Goal: Find specific page/section: Find specific page/section

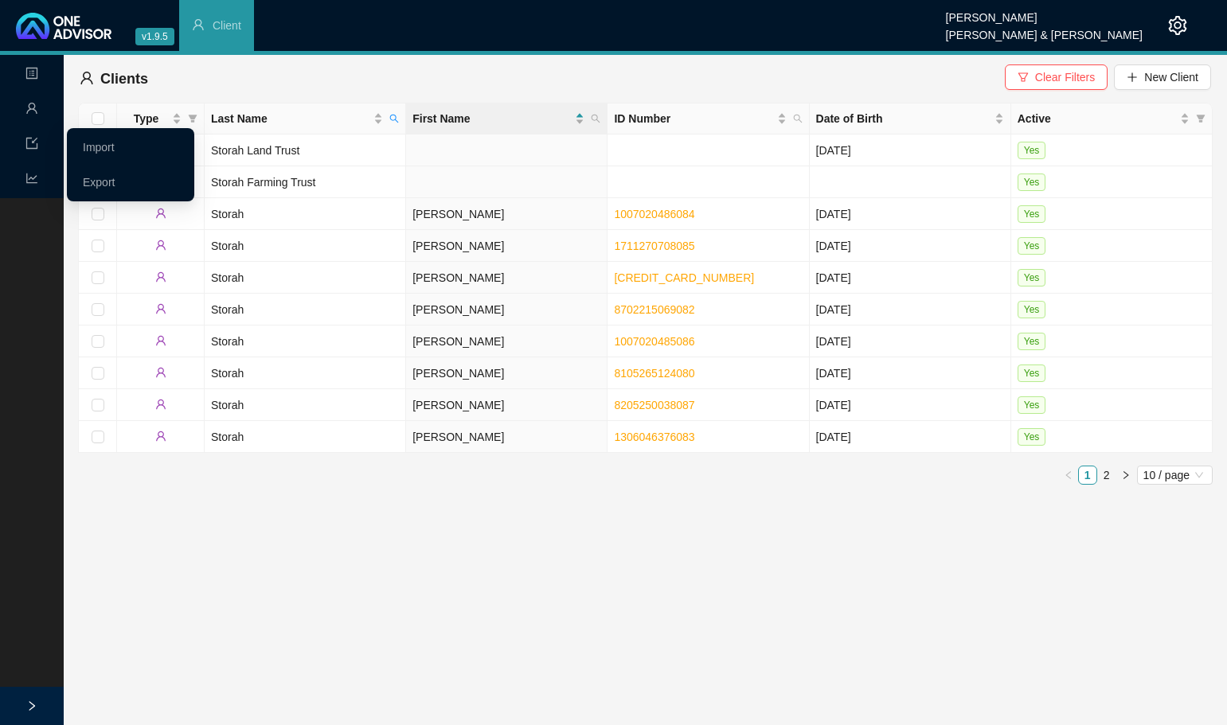
click at [26, 140] on icon "import" at bounding box center [31, 143] width 11 height 11
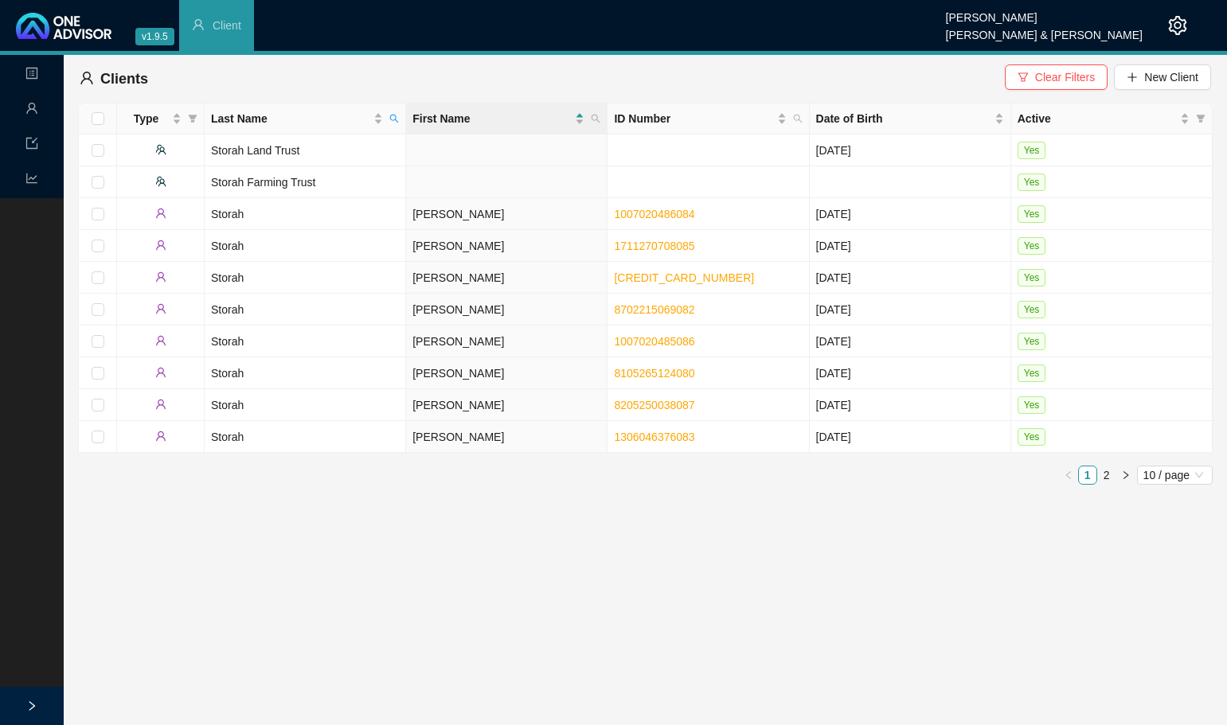
click at [27, 104] on icon "user" at bounding box center [31, 108] width 13 height 13
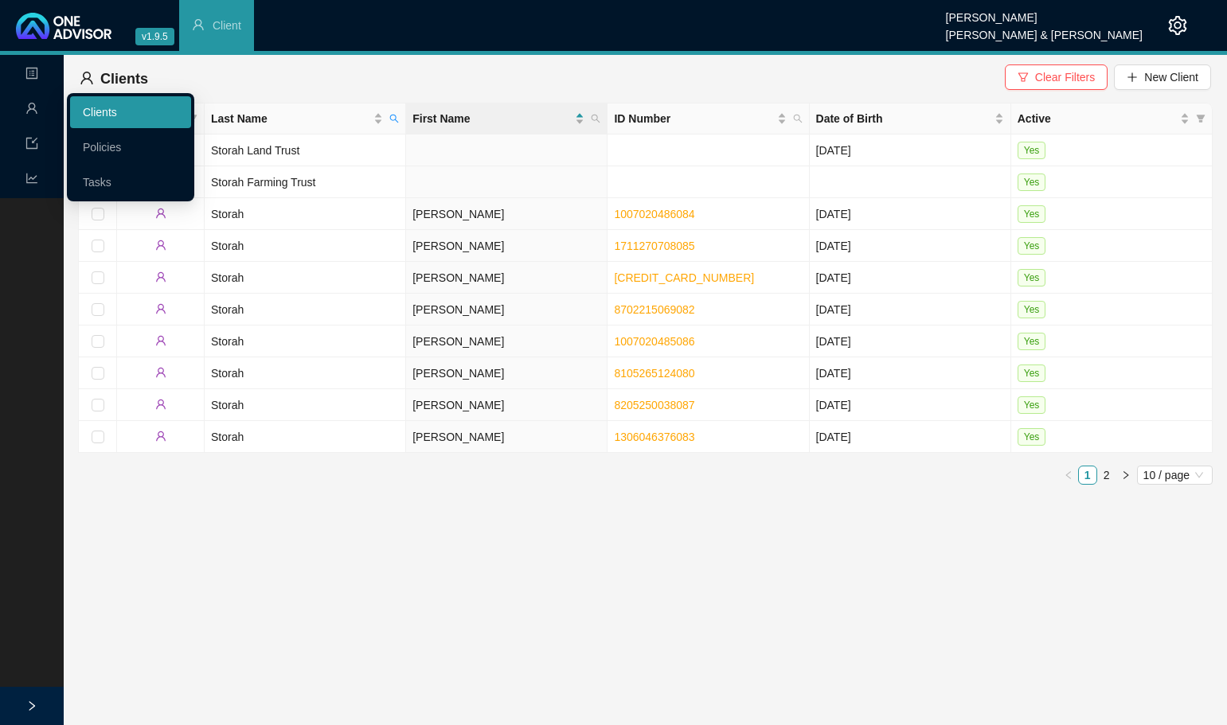
click at [106, 110] on link "Clients" at bounding box center [100, 112] width 34 height 13
drag, startPoint x: 88, startPoint y: 185, endPoint x: 129, endPoint y: 182, distance: 40.7
click at [88, 185] on link "Tasks" at bounding box center [97, 182] width 29 height 13
